Goal: Information Seeking & Learning: Learn about a topic

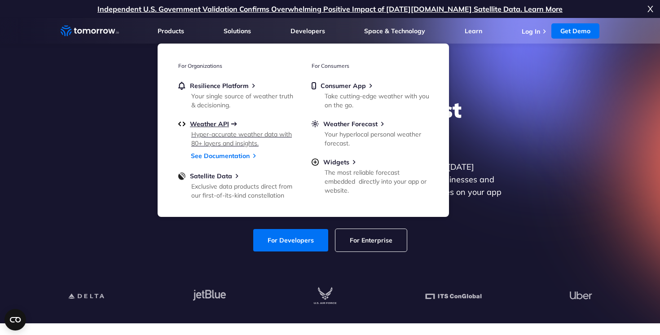
click at [206, 121] on span "Weather API" at bounding box center [209, 124] width 39 height 8
click at [218, 154] on link "See Documentation" at bounding box center [220, 156] width 59 height 8
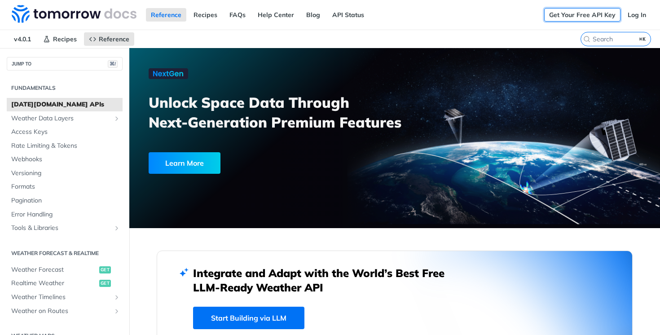
click at [572, 17] on link "Get Your Free API Key" at bounding box center [582, 14] width 76 height 13
click at [589, 12] on link "Get Your Free API Key" at bounding box center [582, 14] width 76 height 13
click at [638, 22] on div "Get Your Free API Key Log In" at bounding box center [602, 15] width 116 height 30
click at [637, 20] on link "Log In" at bounding box center [637, 14] width 28 height 13
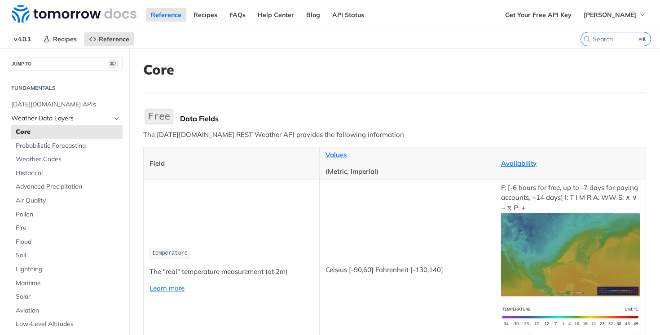
click at [76, 120] on span "Weather Data Layers" at bounding box center [61, 118] width 100 height 9
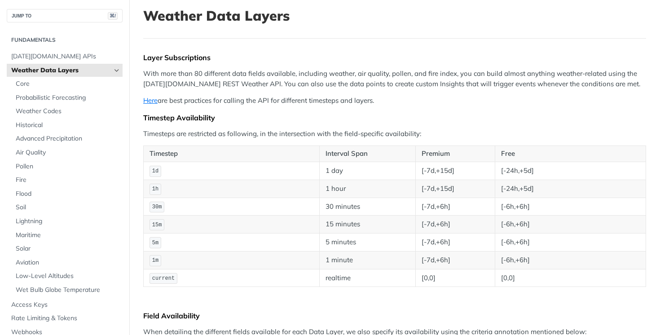
scroll to position [55, 0]
click at [122, 71] on link "Weather Data Layers" at bounding box center [65, 70] width 116 height 13
click at [118, 70] on icon "Hide subpages for Weather Data Layers" at bounding box center [116, 70] width 7 height 7
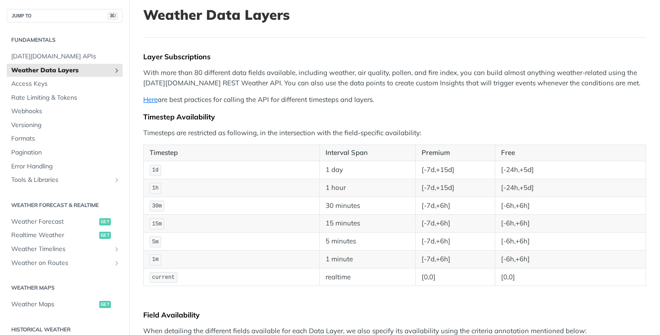
click at [118, 70] on icon "Show subpages for Weather Data Layers" at bounding box center [116, 70] width 7 height 7
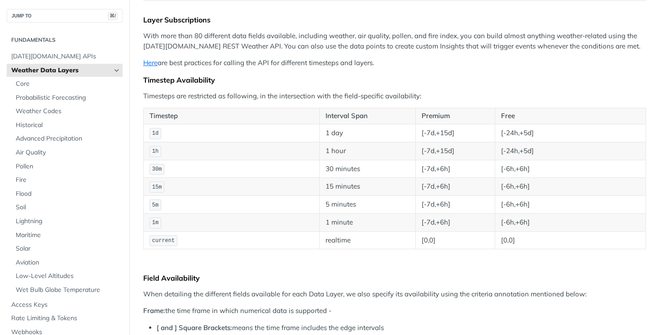
scroll to position [87, 0]
